Goal: Transaction & Acquisition: Purchase product/service

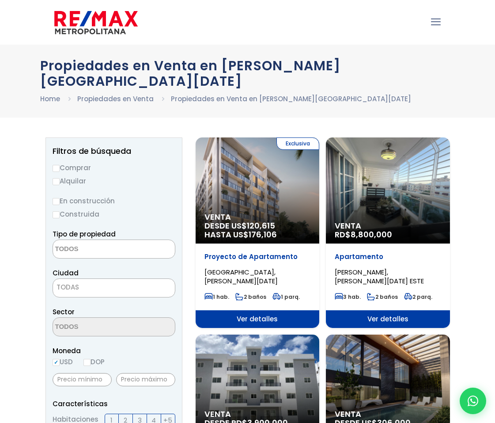
select select
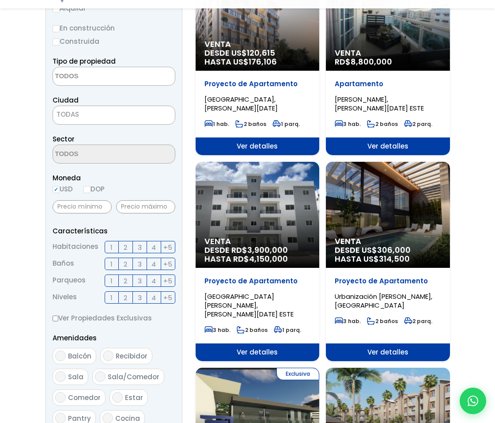
scroll to position [177, 0]
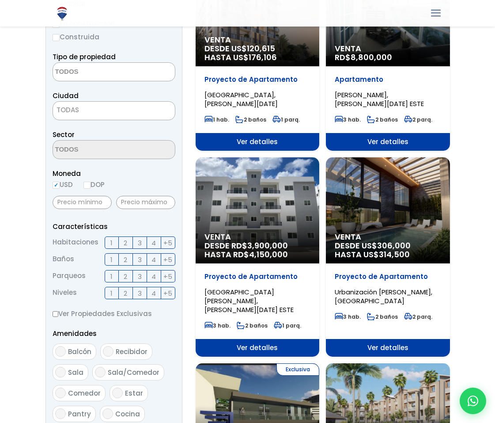
click at [311, 62] on span "HASTA US$ 314,500" at bounding box center [258, 57] width 107 height 9
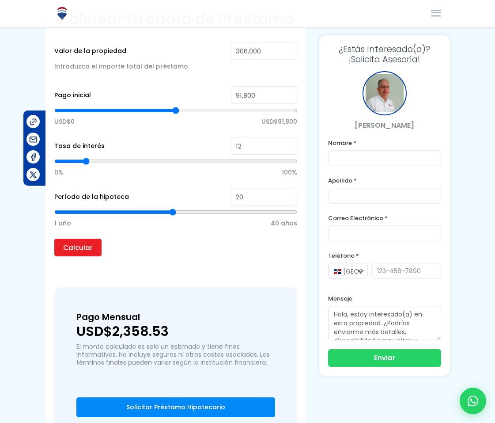
scroll to position [678, 0]
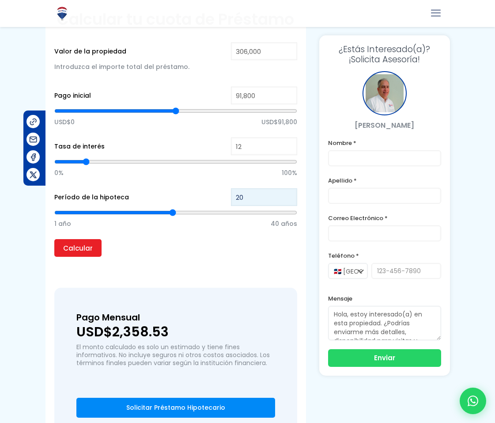
type input "21"
click at [290, 194] on input "21" at bounding box center [264, 197] width 66 height 18
type input "22"
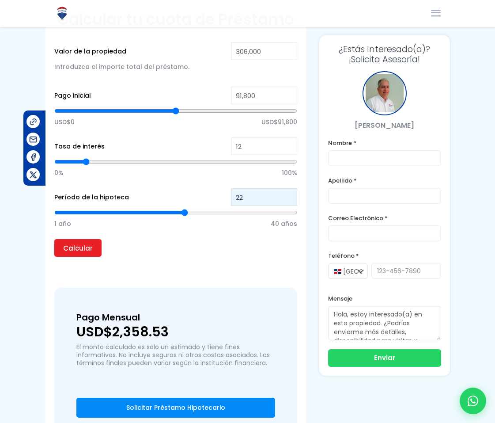
click at [290, 194] on input "22" at bounding box center [264, 197] width 66 height 18
type input "23"
click at [290, 194] on input "23" at bounding box center [264, 197] width 66 height 18
type input "24"
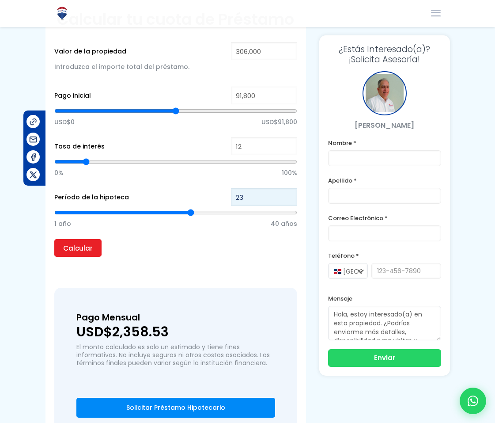
type input "24"
click at [290, 194] on input "24" at bounding box center [264, 197] width 66 height 18
type input "25"
click at [290, 194] on input "25" at bounding box center [264, 197] width 66 height 18
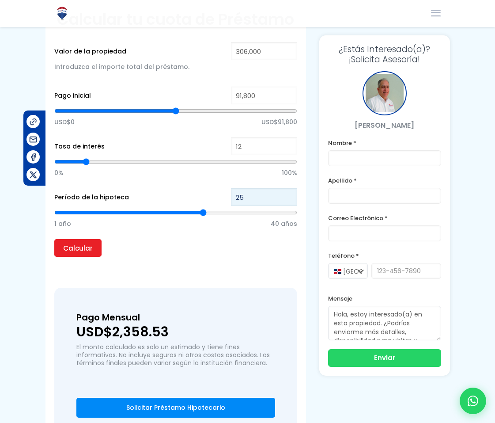
type input "26"
click at [290, 194] on input "26" at bounding box center [264, 197] width 66 height 18
type input "27"
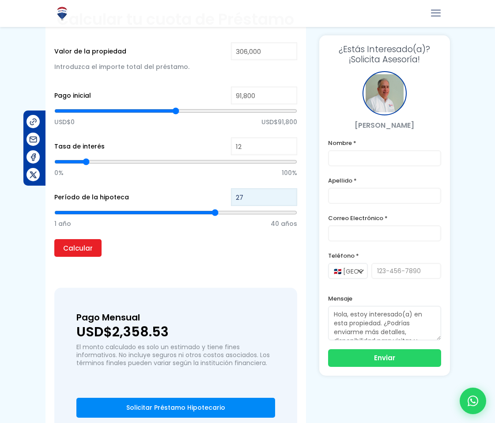
click at [290, 194] on input "27" at bounding box center [264, 197] width 66 height 18
type input "28"
click at [290, 194] on input "28" at bounding box center [264, 197] width 66 height 18
type input "29"
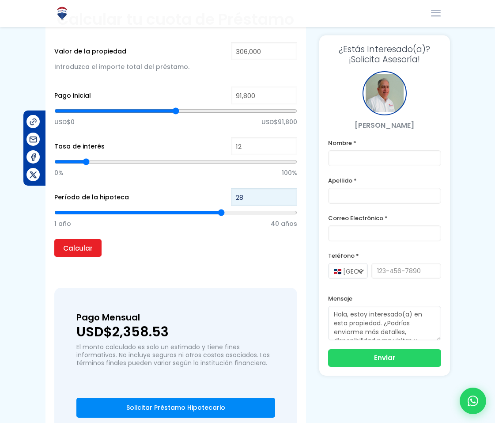
type input "29"
click at [290, 194] on input "29" at bounding box center [264, 197] width 66 height 18
type input "30"
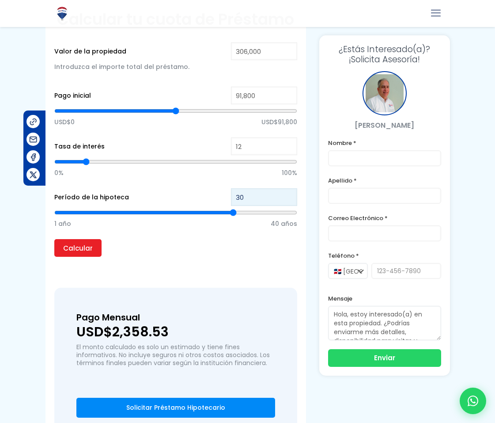
click at [290, 194] on input "30" at bounding box center [264, 197] width 66 height 18
click at [247, 257] on form "Valor de la propiedad 306,000 Introduzca el importe total [PERSON_NAME]. Pago i…" at bounding box center [176, 153] width 244 height 223
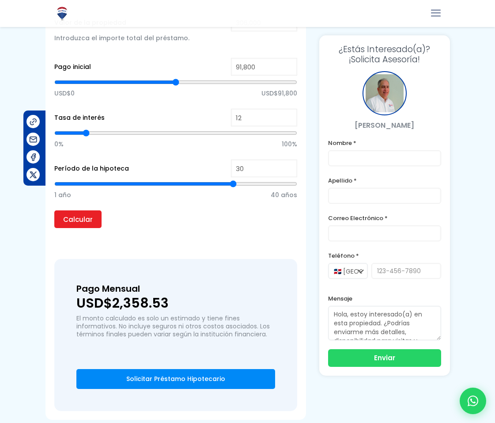
scroll to position [722, 0]
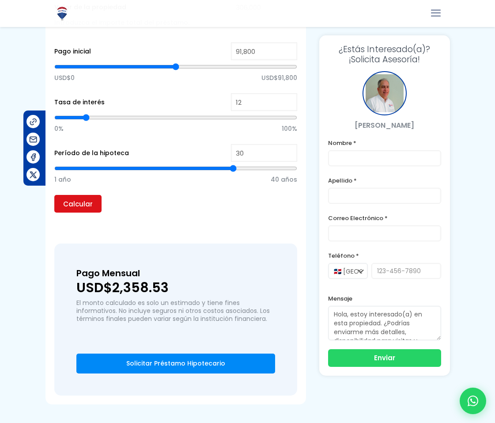
click at [88, 207] on input "Calcular" at bounding box center [77, 204] width 47 height 18
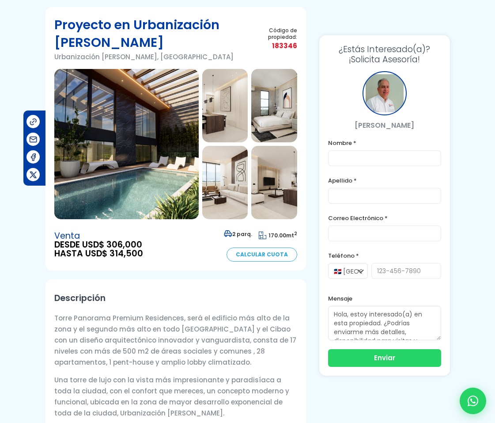
scroll to position [0, 0]
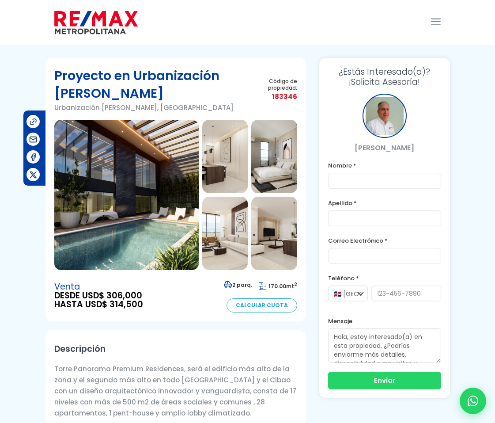
click at [232, 158] on img at bounding box center [225, 156] width 46 height 73
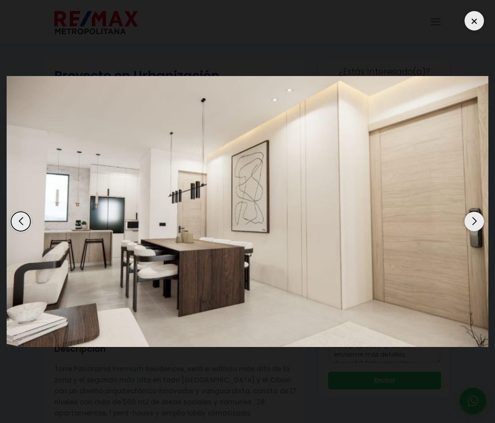
click at [475, 221] on div "Next slide" at bounding box center [474, 221] width 19 height 19
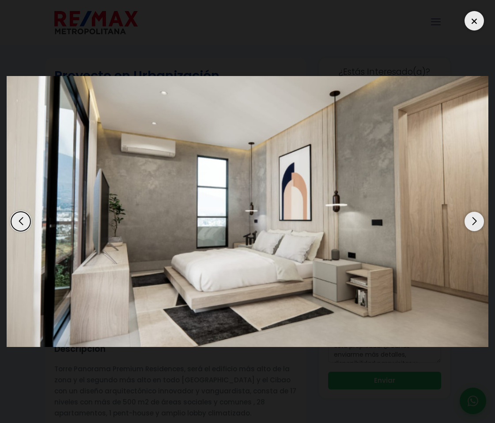
click at [474, 221] on div "Next slide" at bounding box center [474, 221] width 19 height 19
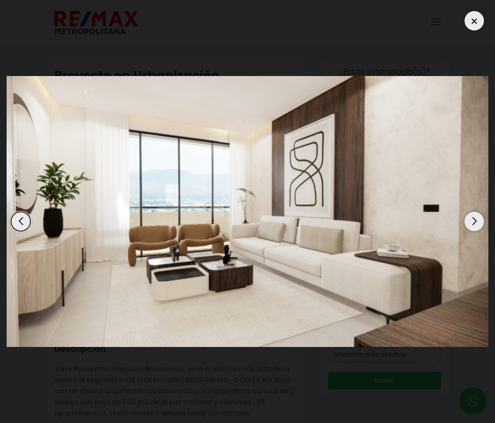
click at [474, 221] on div "Next slide" at bounding box center [474, 221] width 19 height 19
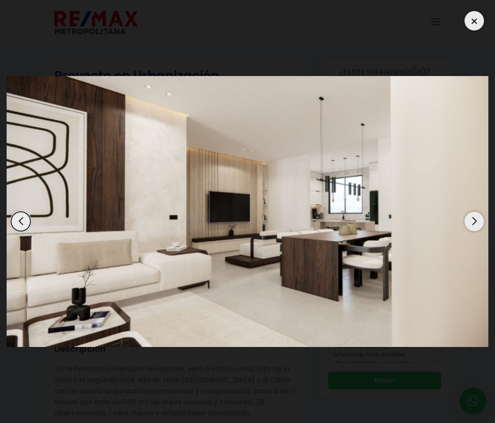
click at [481, 222] on div "Next slide" at bounding box center [474, 221] width 19 height 19
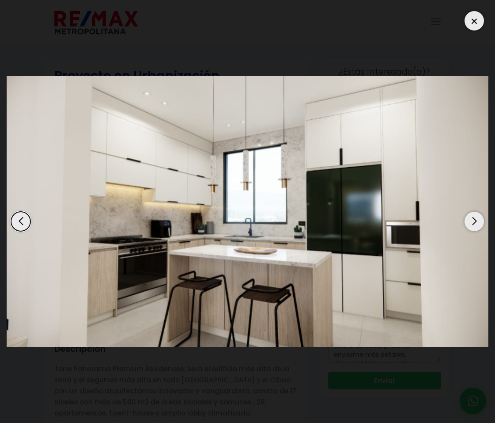
click at [481, 222] on div "Next slide" at bounding box center [474, 221] width 19 height 19
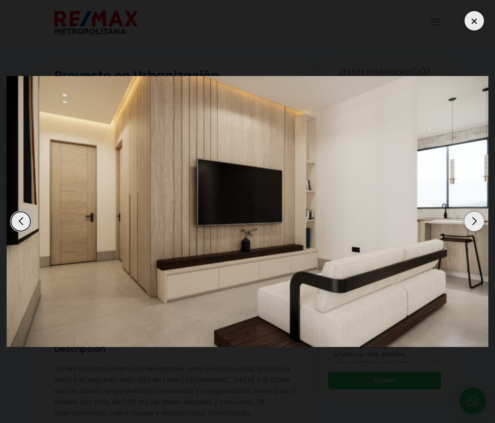
click at [481, 222] on div "Next slide" at bounding box center [474, 221] width 19 height 19
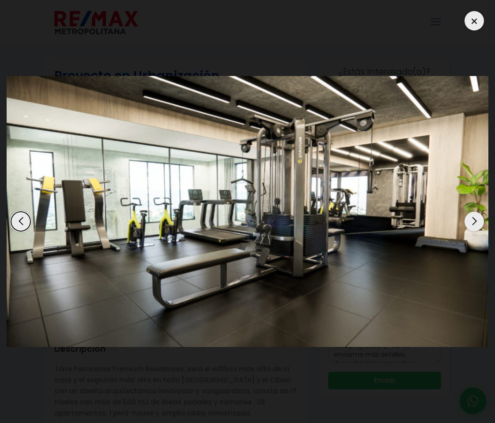
click at [481, 221] on div "Next slide" at bounding box center [474, 221] width 19 height 19
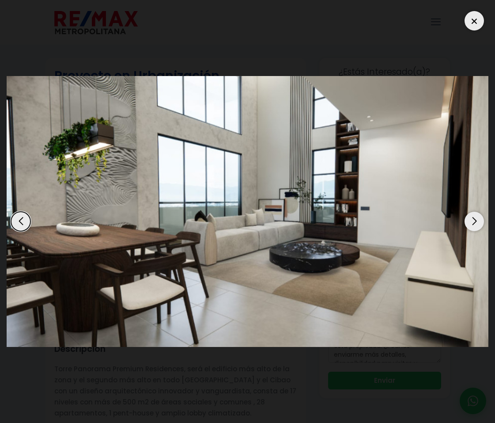
click at [481, 221] on div "Next slide" at bounding box center [474, 221] width 19 height 19
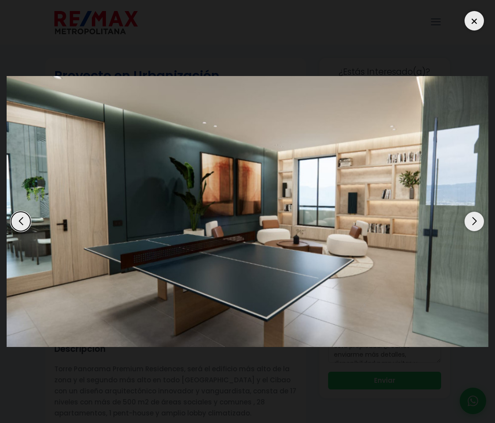
click at [481, 221] on div "Next slide" at bounding box center [474, 221] width 19 height 19
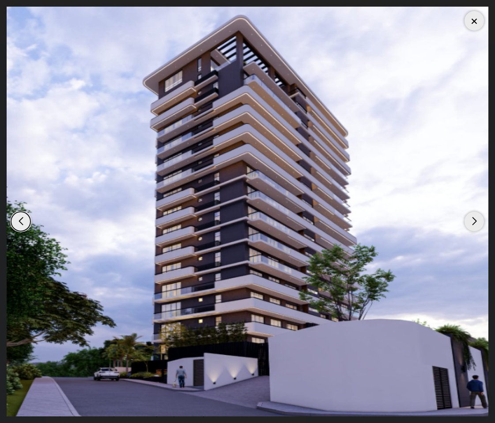
click at [476, 222] on div "Next slide" at bounding box center [474, 221] width 19 height 19
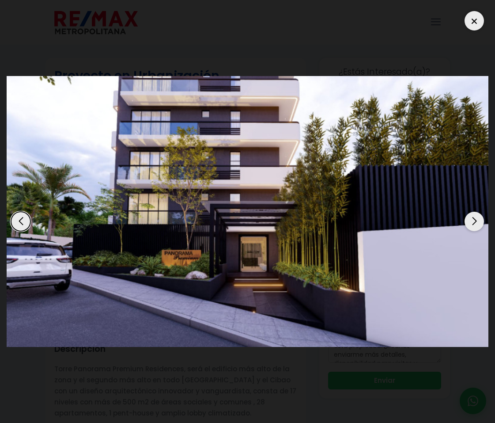
click at [476, 222] on div "Next slide" at bounding box center [474, 221] width 19 height 19
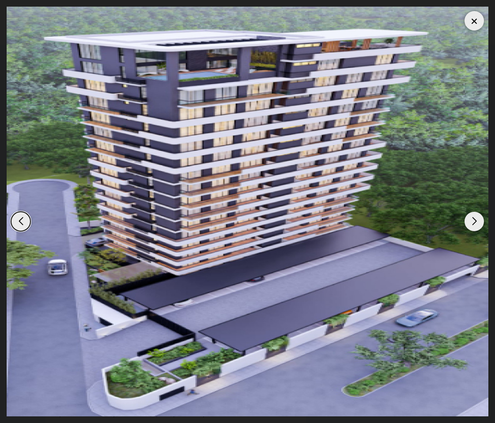
click at [24, 218] on div "Previous slide" at bounding box center [20, 221] width 19 height 19
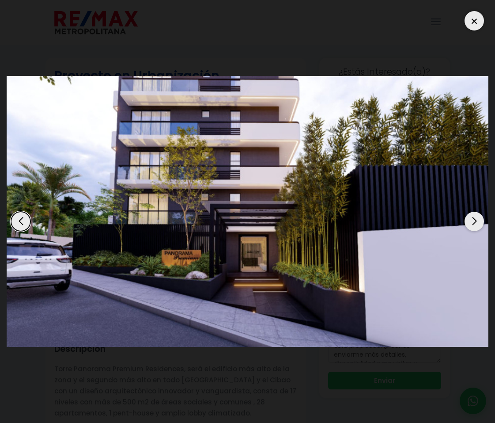
click at [476, 218] on div "Next slide" at bounding box center [474, 221] width 19 height 19
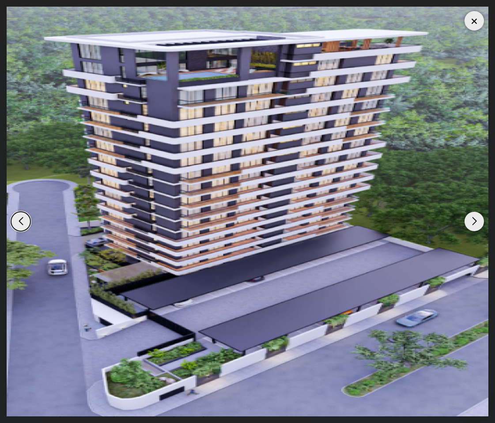
click at [476, 220] on div "Next slide" at bounding box center [474, 221] width 19 height 19
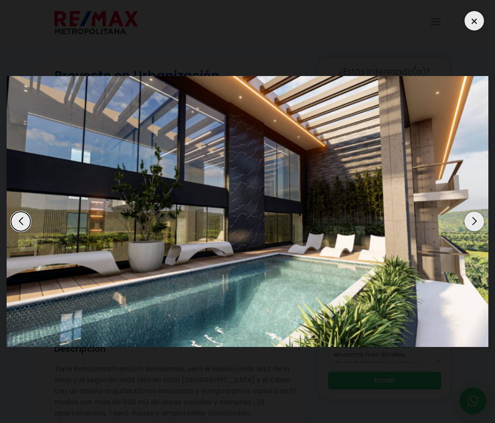
click at [476, 221] on div "Next slide" at bounding box center [474, 221] width 19 height 19
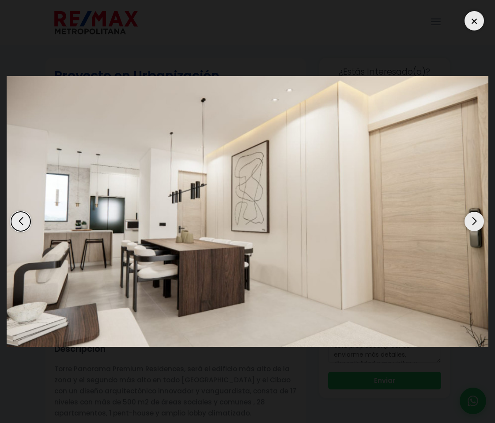
click at [476, 221] on div "Next slide" at bounding box center [474, 221] width 19 height 19
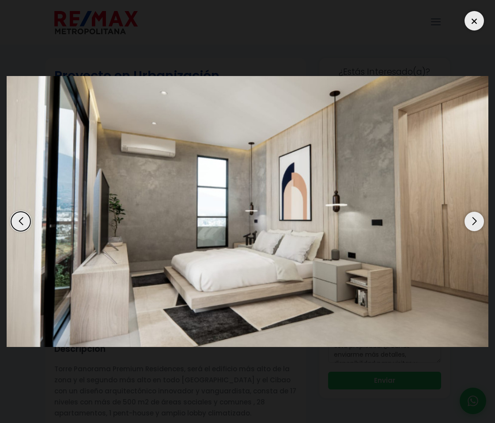
click at [481, 225] on div "Next slide" at bounding box center [474, 221] width 19 height 19
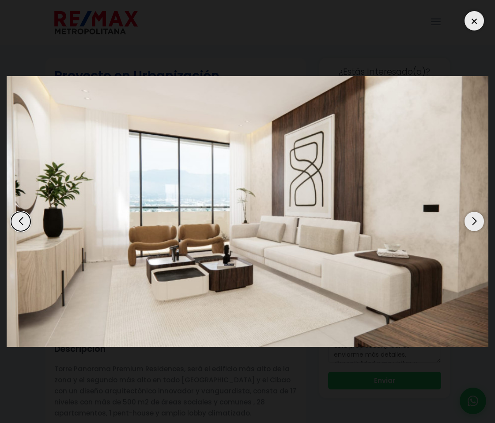
click at [482, 223] on div "Next slide" at bounding box center [474, 221] width 19 height 19
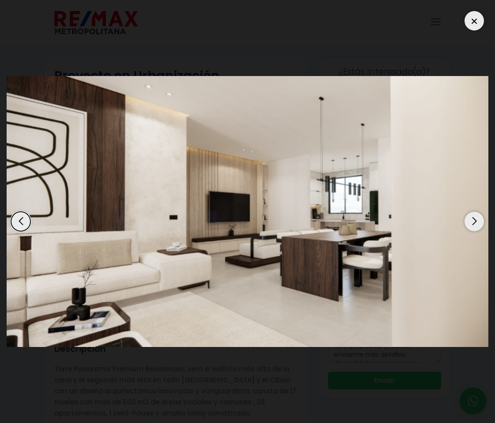
click at [482, 223] on div "Next slide" at bounding box center [474, 221] width 19 height 19
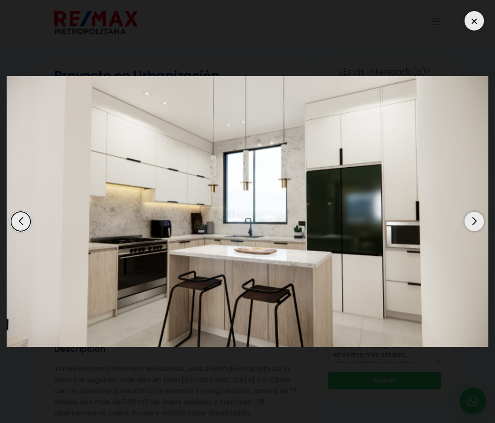
click at [482, 223] on div "Next slide" at bounding box center [474, 221] width 19 height 19
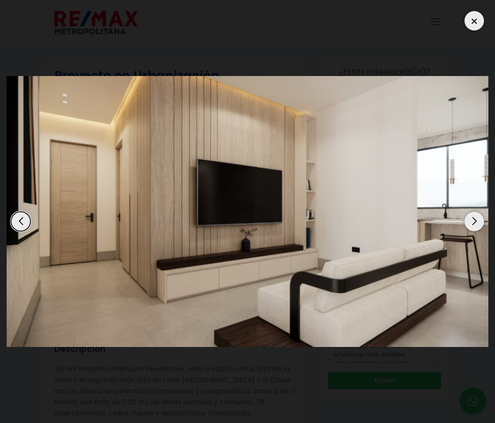
click at [482, 223] on div "Next slide" at bounding box center [474, 221] width 19 height 19
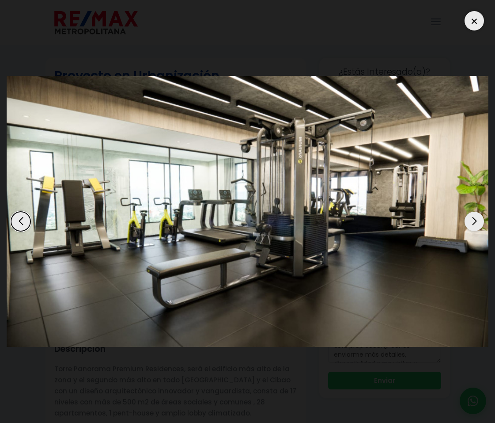
click at [482, 223] on div "Next slide" at bounding box center [474, 221] width 19 height 19
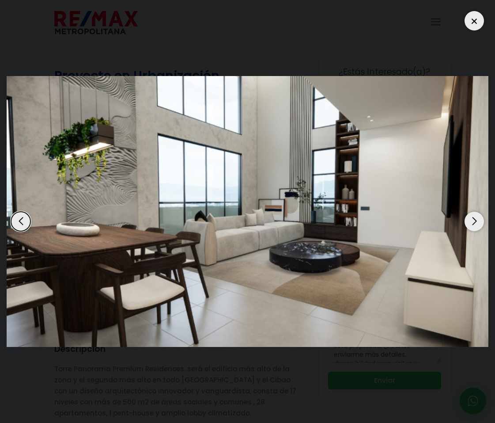
click at [482, 223] on div "Next slide" at bounding box center [474, 221] width 19 height 19
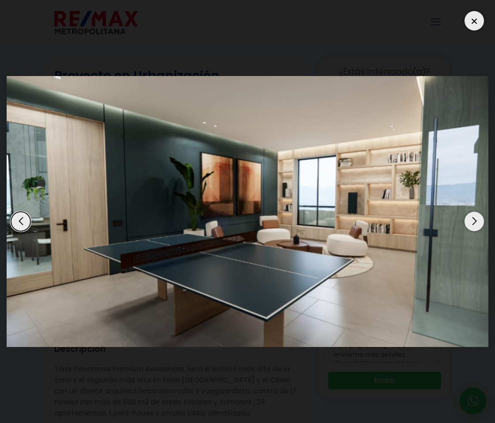
click at [482, 223] on div "Next slide" at bounding box center [474, 221] width 19 height 19
click at [479, 20] on div at bounding box center [474, 20] width 19 height 19
